Goal: Task Accomplishment & Management: Use online tool/utility

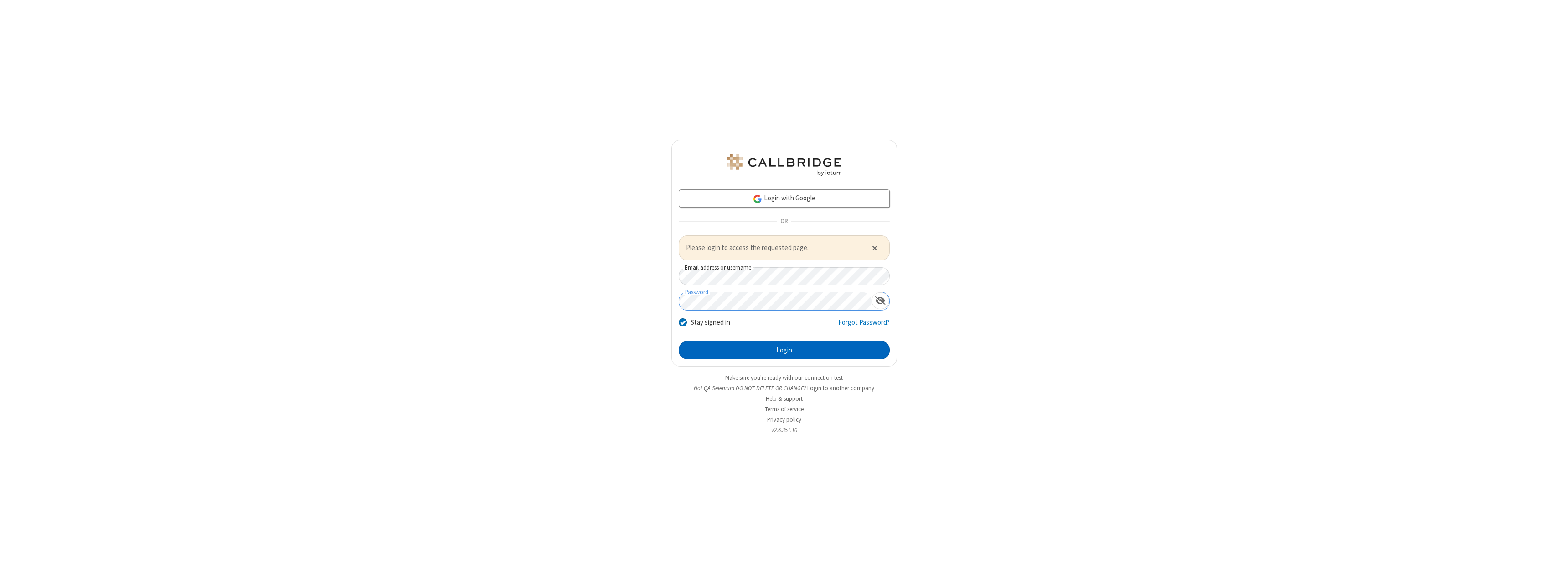
click at [784, 350] on button "Login" at bounding box center [784, 350] width 211 height 19
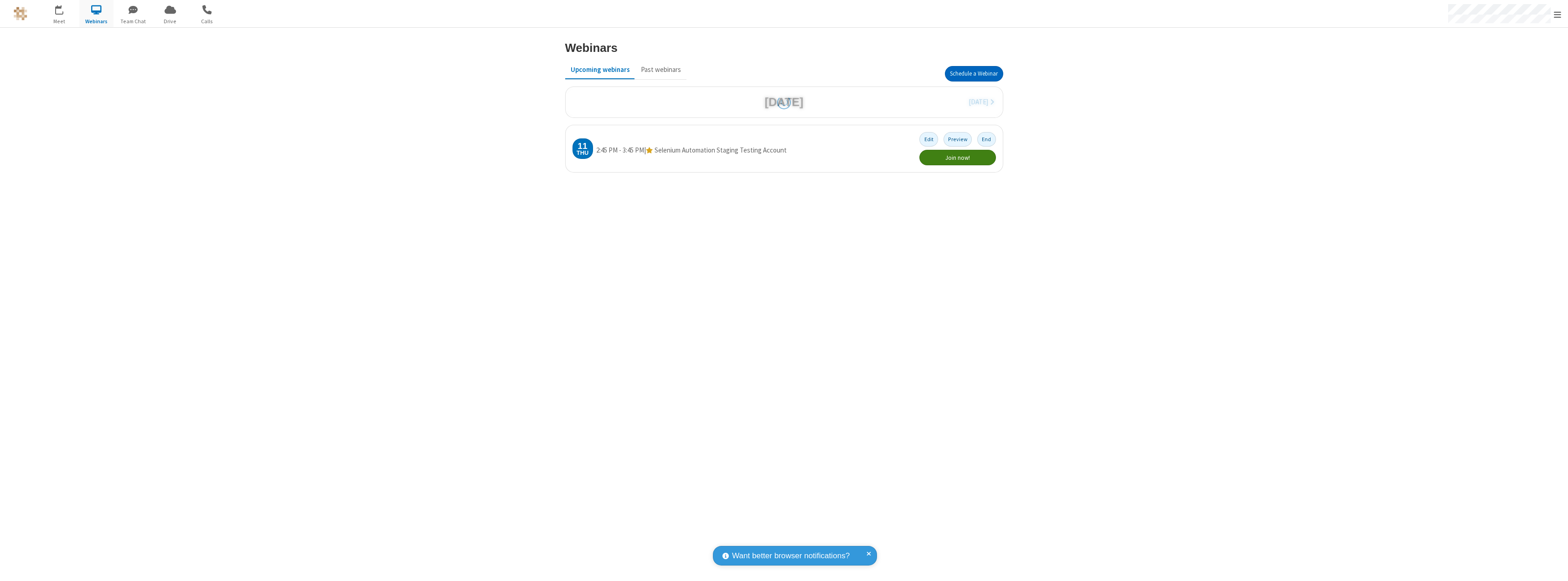
click at [973, 74] on button "Schedule a Webinar" at bounding box center [974, 74] width 59 height 15
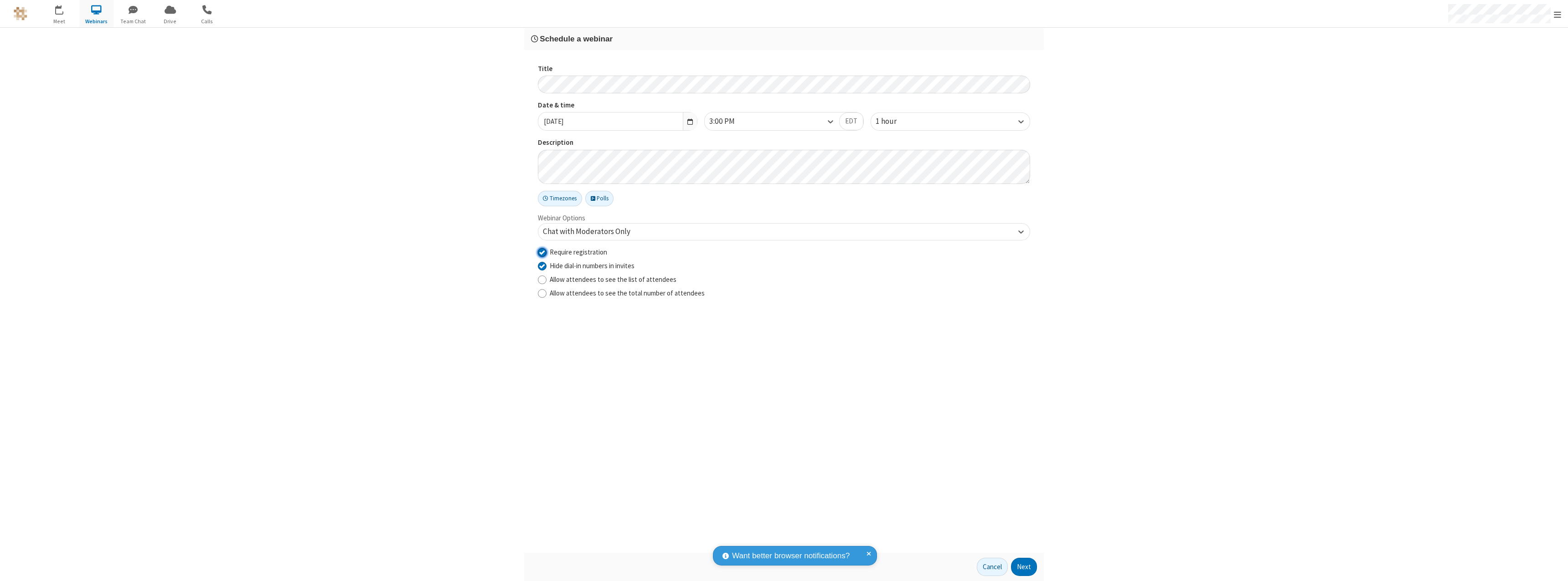
click at [542, 252] on input "Require registration" at bounding box center [542, 252] width 9 height 10
checkbox input "false"
click at [1024, 567] on button "Next" at bounding box center [1023, 567] width 26 height 19
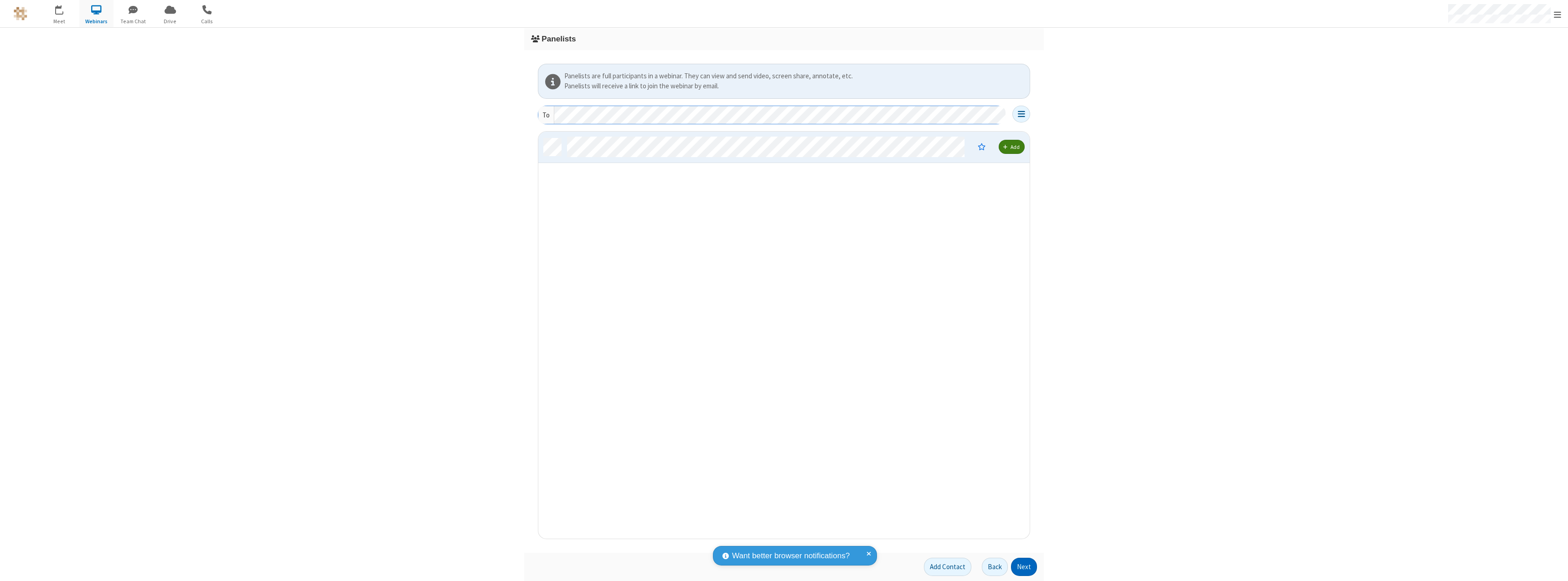
click at [1024, 567] on button "Next" at bounding box center [1023, 567] width 26 height 19
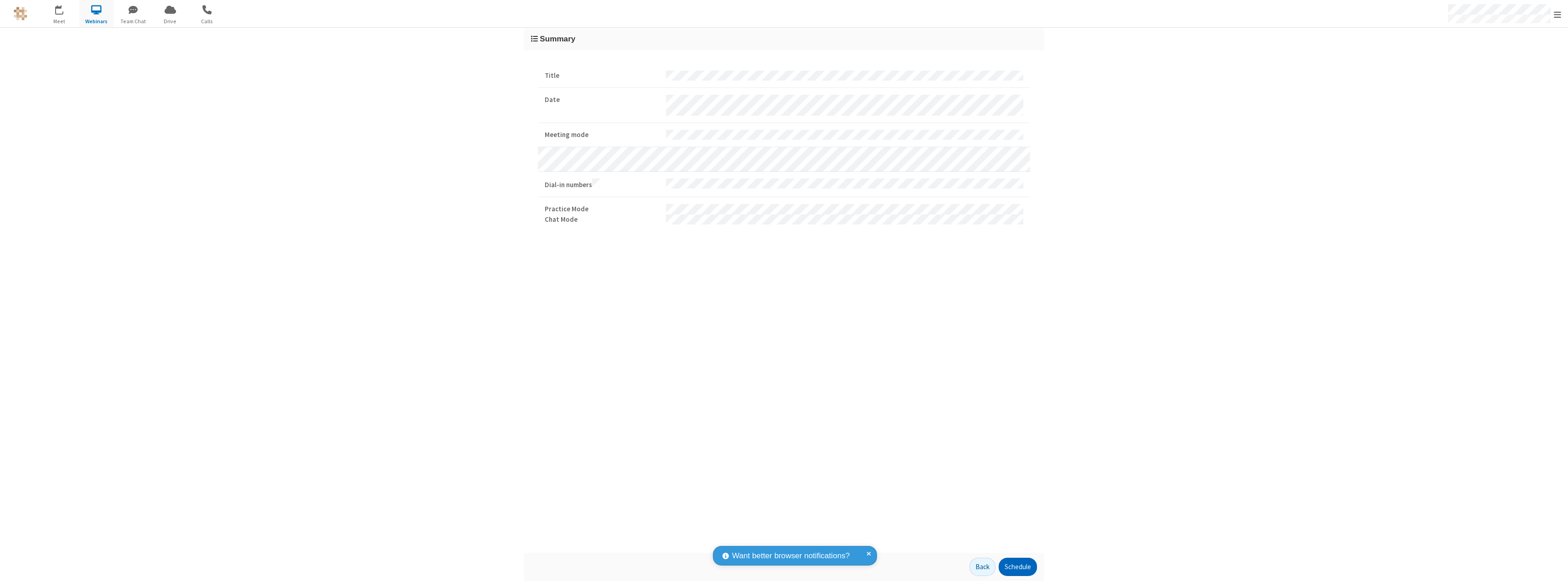
click at [1018, 567] on button "Schedule" at bounding box center [1017, 567] width 38 height 19
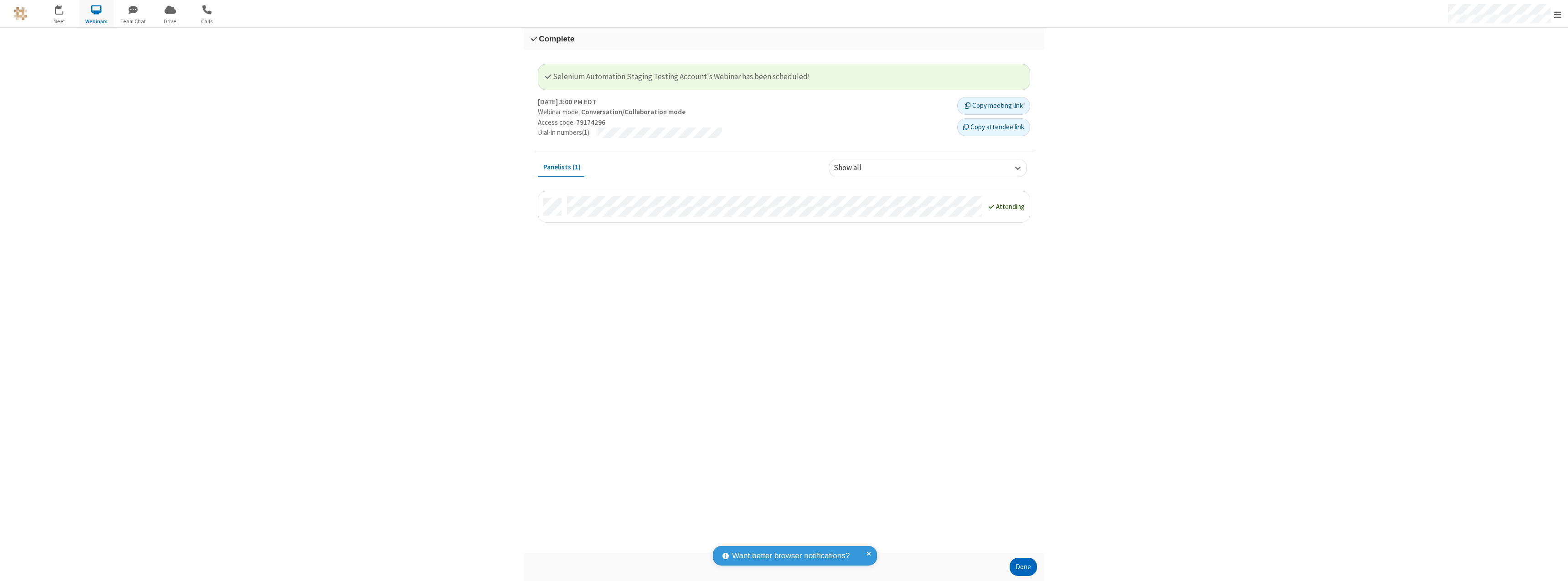
click at [1023, 567] on button "Done" at bounding box center [1023, 567] width 27 height 19
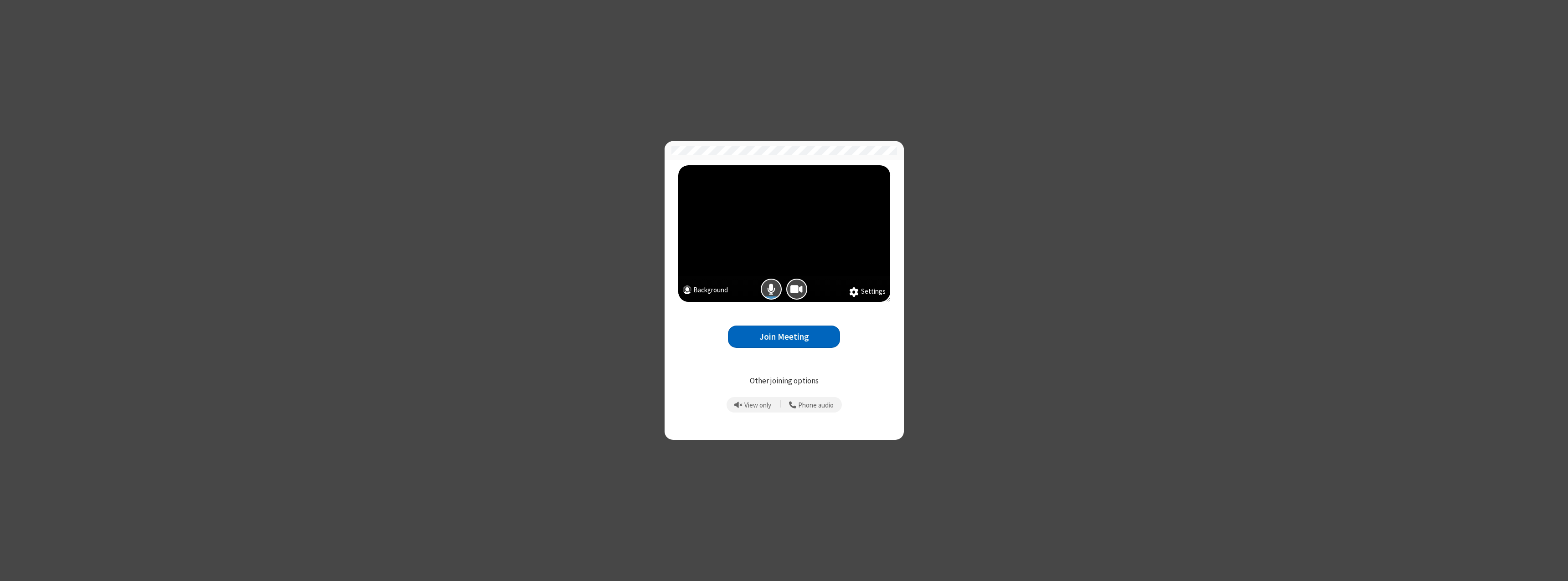
click at [784, 337] on button "Join Meeting" at bounding box center [784, 337] width 112 height 22
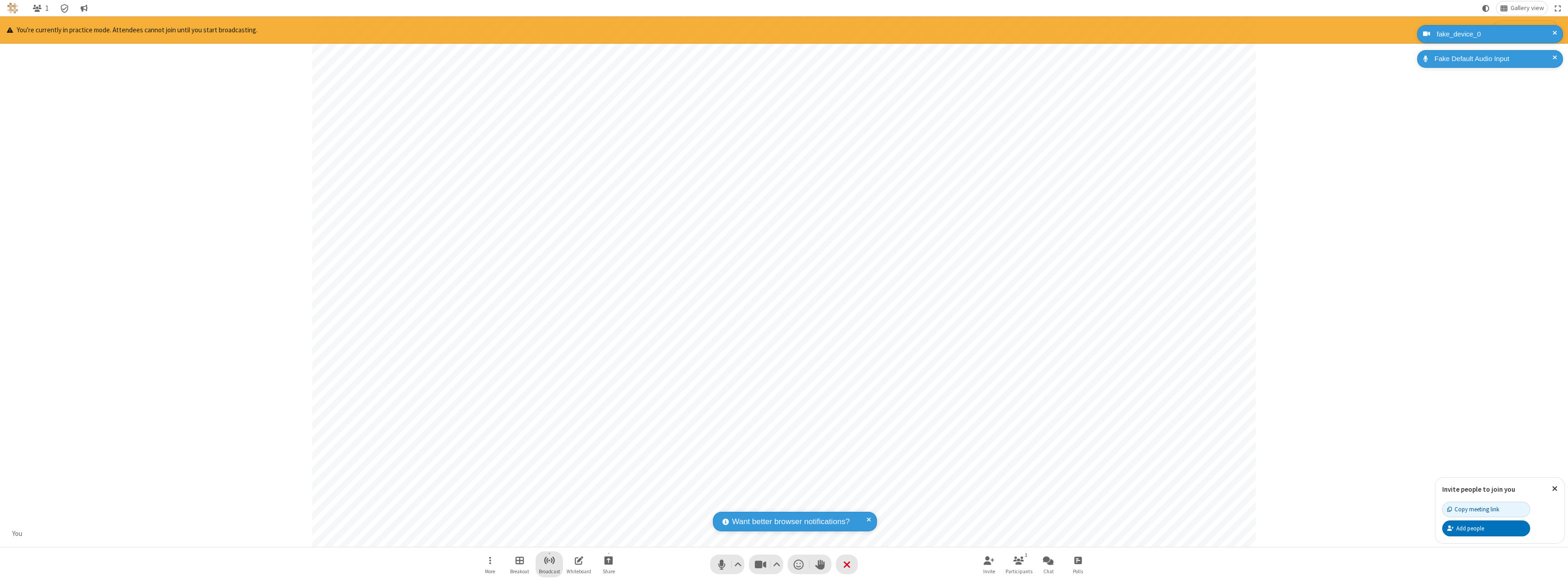
click at [549, 560] on span "Start broadcast" at bounding box center [549, 560] width 12 height 12
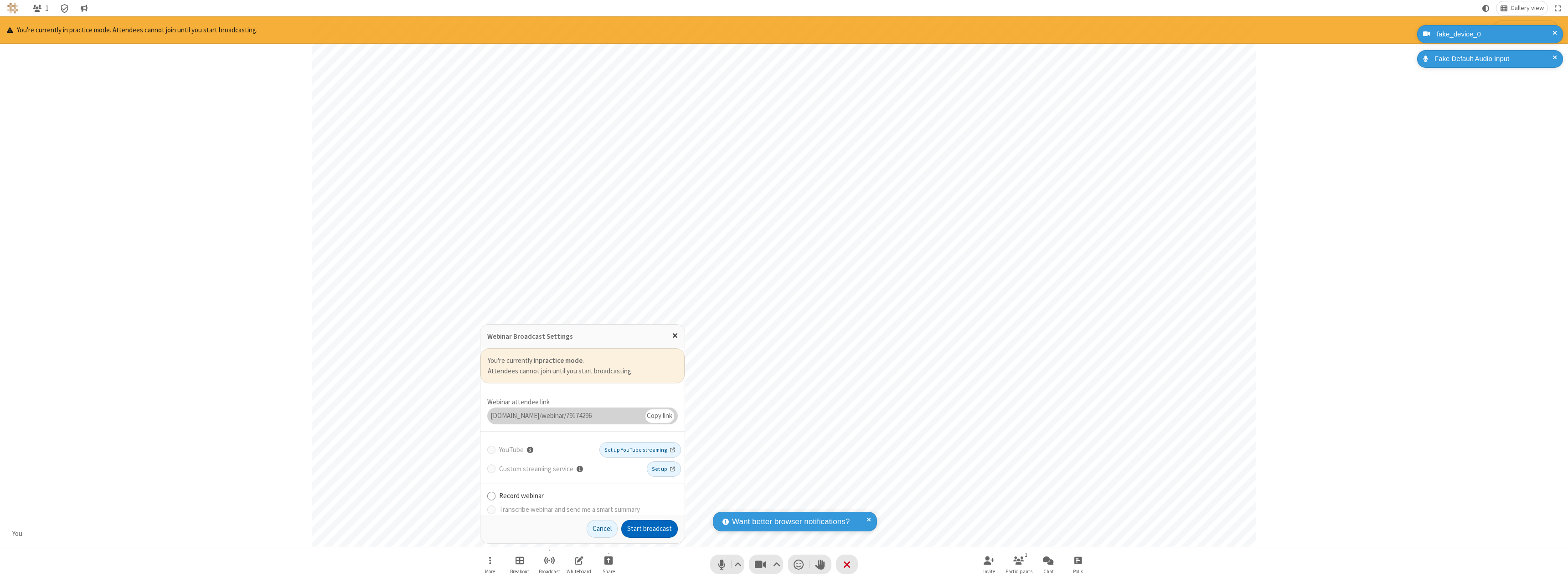
click at [650, 529] on button "Start broadcast" at bounding box center [650, 529] width 57 height 19
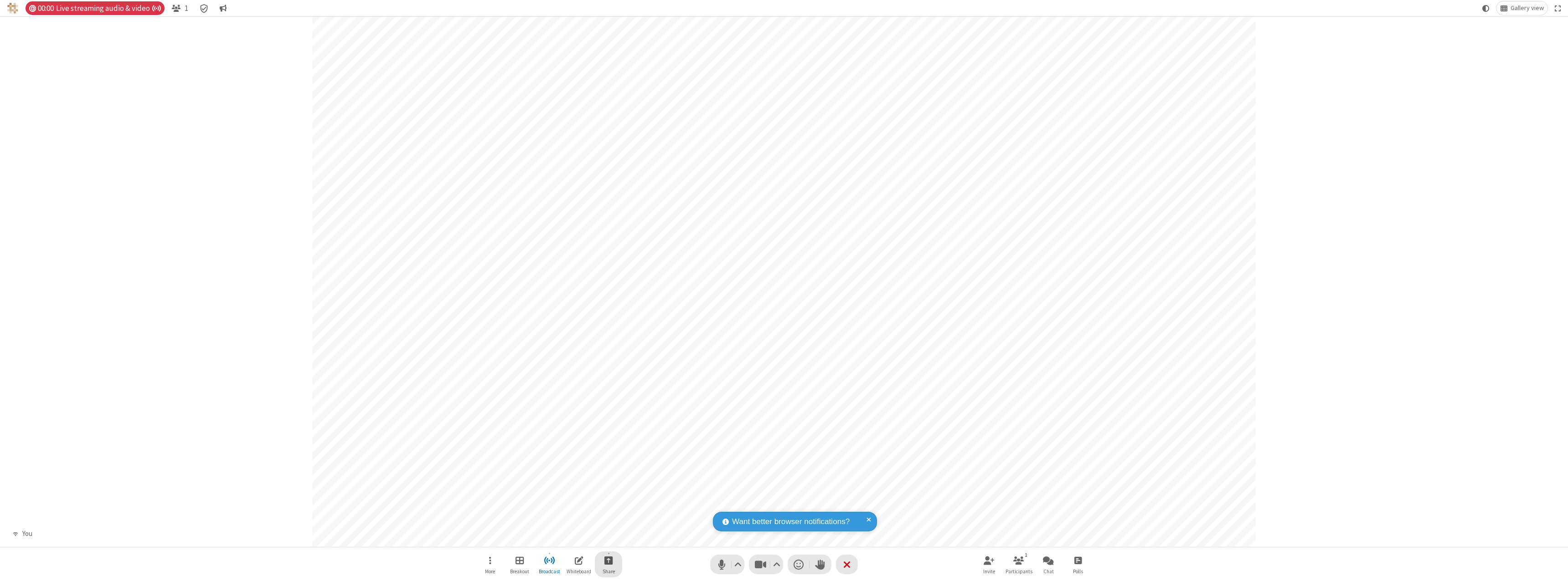
click at [608, 560] on span "Start sharing" at bounding box center [609, 560] width 9 height 12
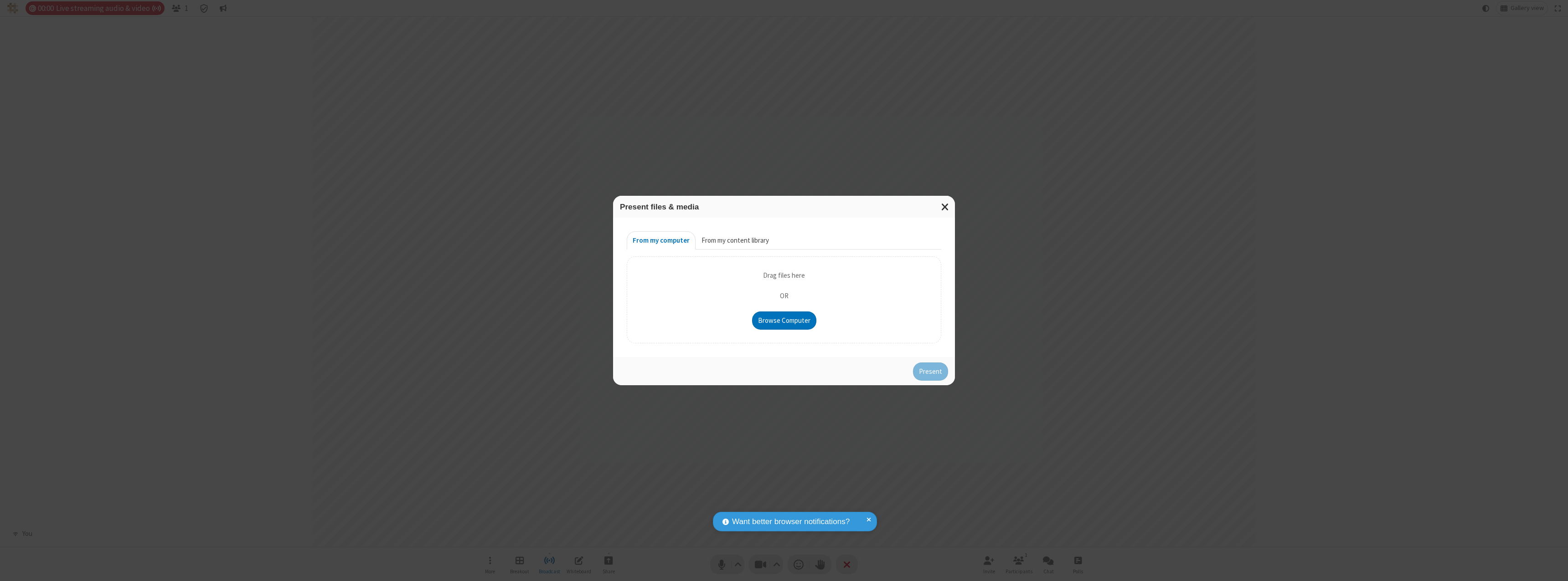
click at [734, 240] on button "From my content library" at bounding box center [735, 240] width 79 height 19
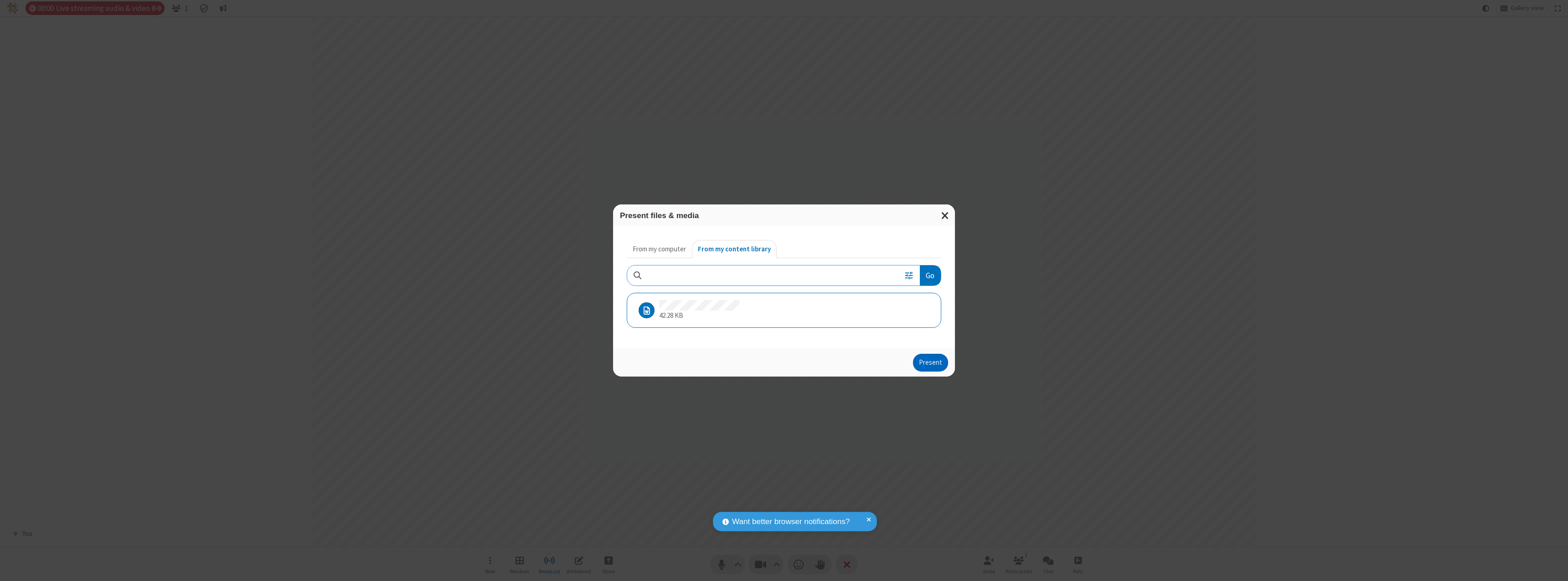
click at [931, 362] on button "Present" at bounding box center [931, 362] width 35 height 19
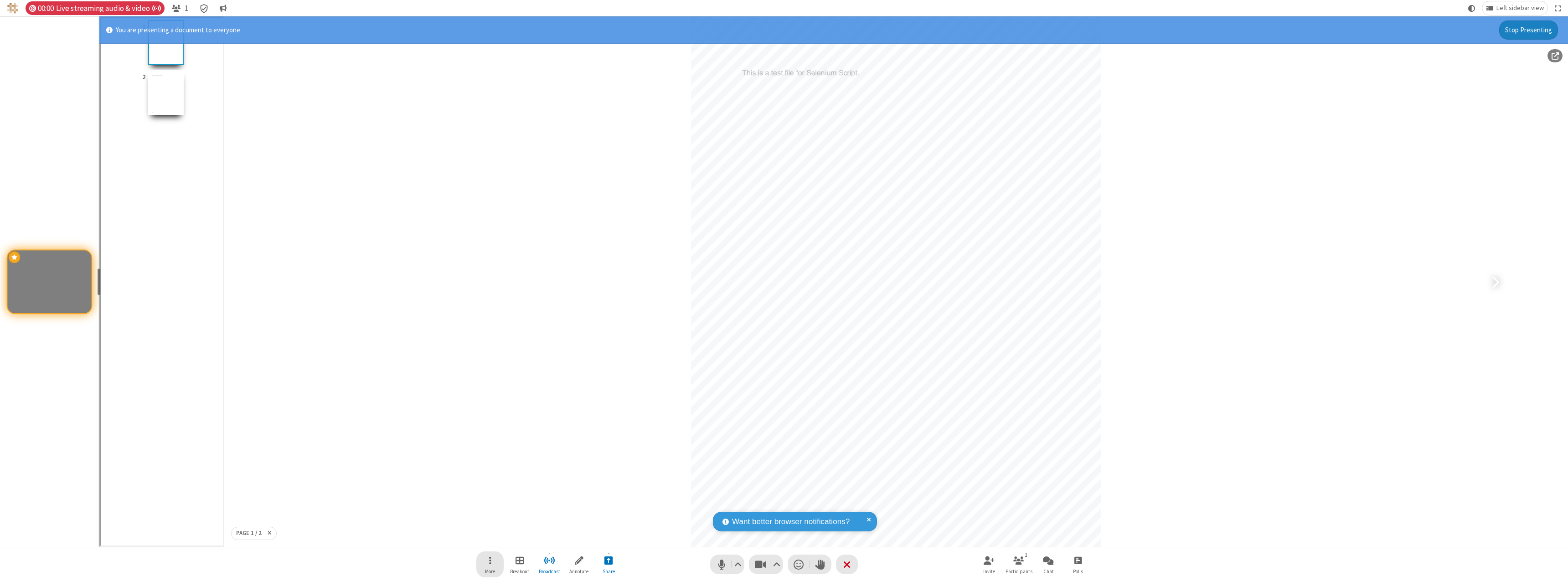
click at [490, 564] on span "Open menu" at bounding box center [490, 560] width 3 height 12
click at [496, 475] on span "Change recording layout" at bounding box center [496, 475] width 70 height 8
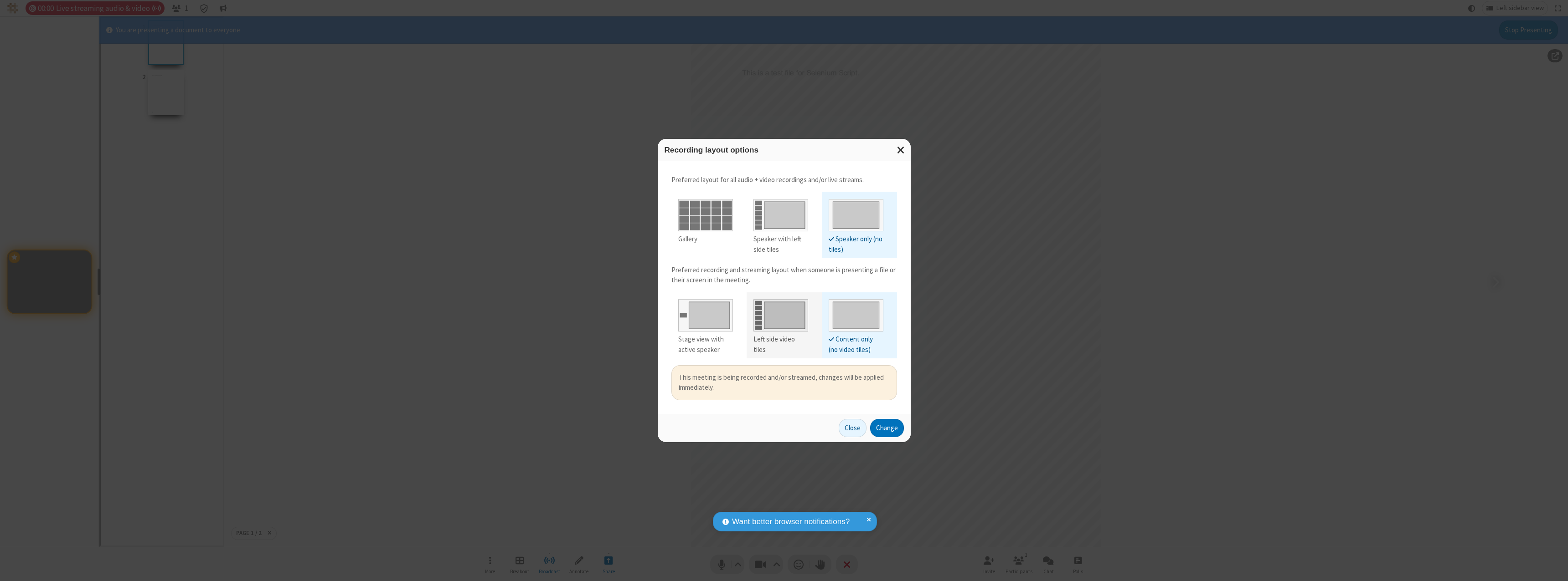
click at [780, 339] on div "Left side video tiles" at bounding box center [781, 344] width 55 height 20
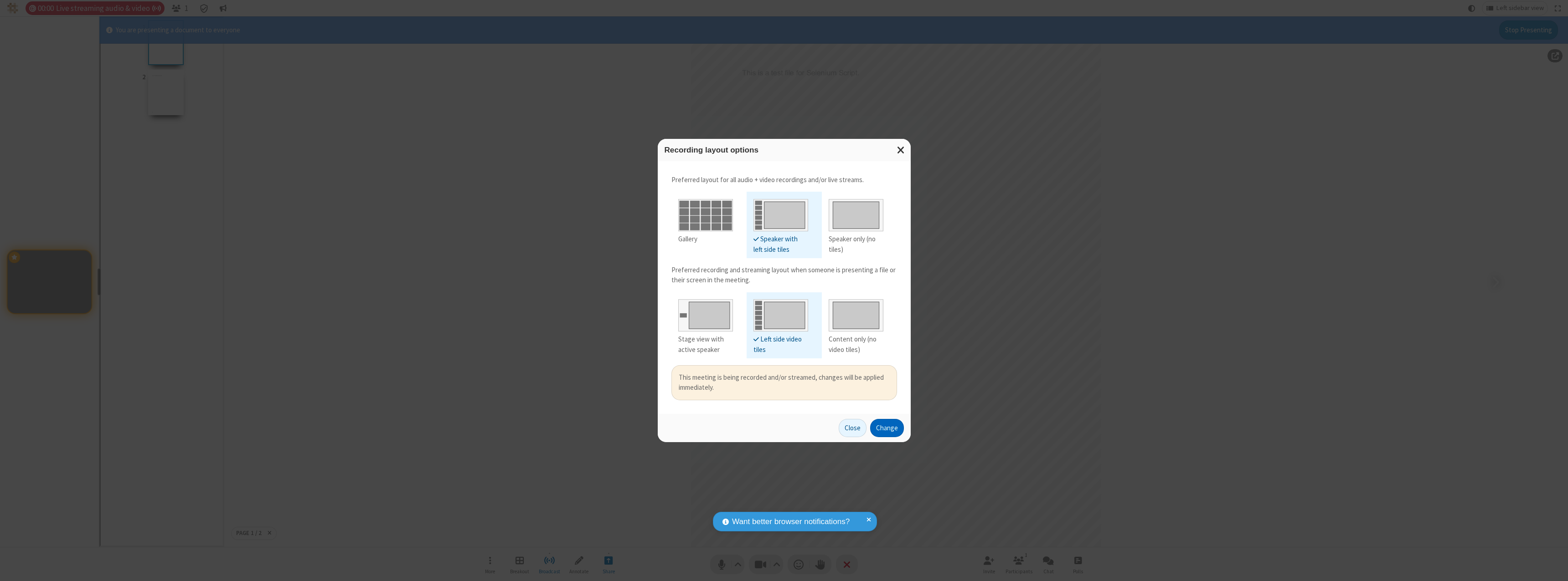
click at [886, 428] on button "Change" at bounding box center [886, 428] width 34 height 19
click at [853, 428] on button "Close" at bounding box center [841, 428] width 27 height 19
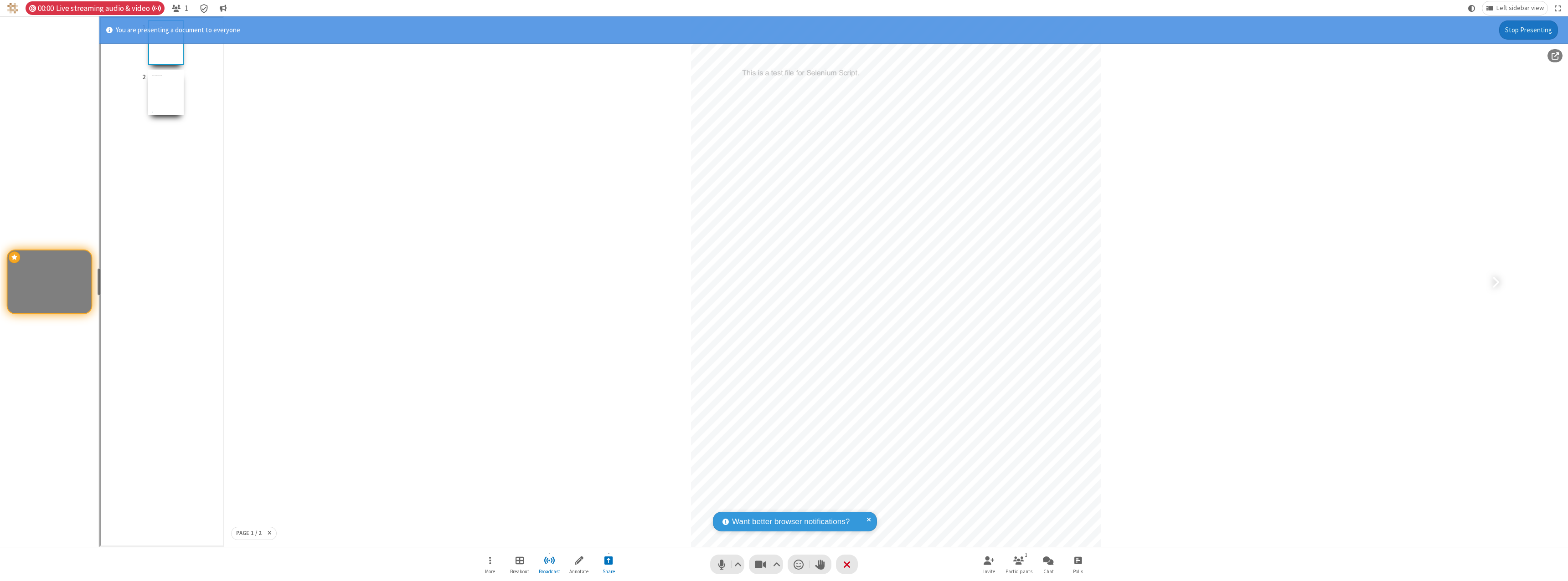
click at [1528, 29] on button "Stop Presenting" at bounding box center [1528, 30] width 59 height 19
